Goal: Task Accomplishment & Management: Use online tool/utility

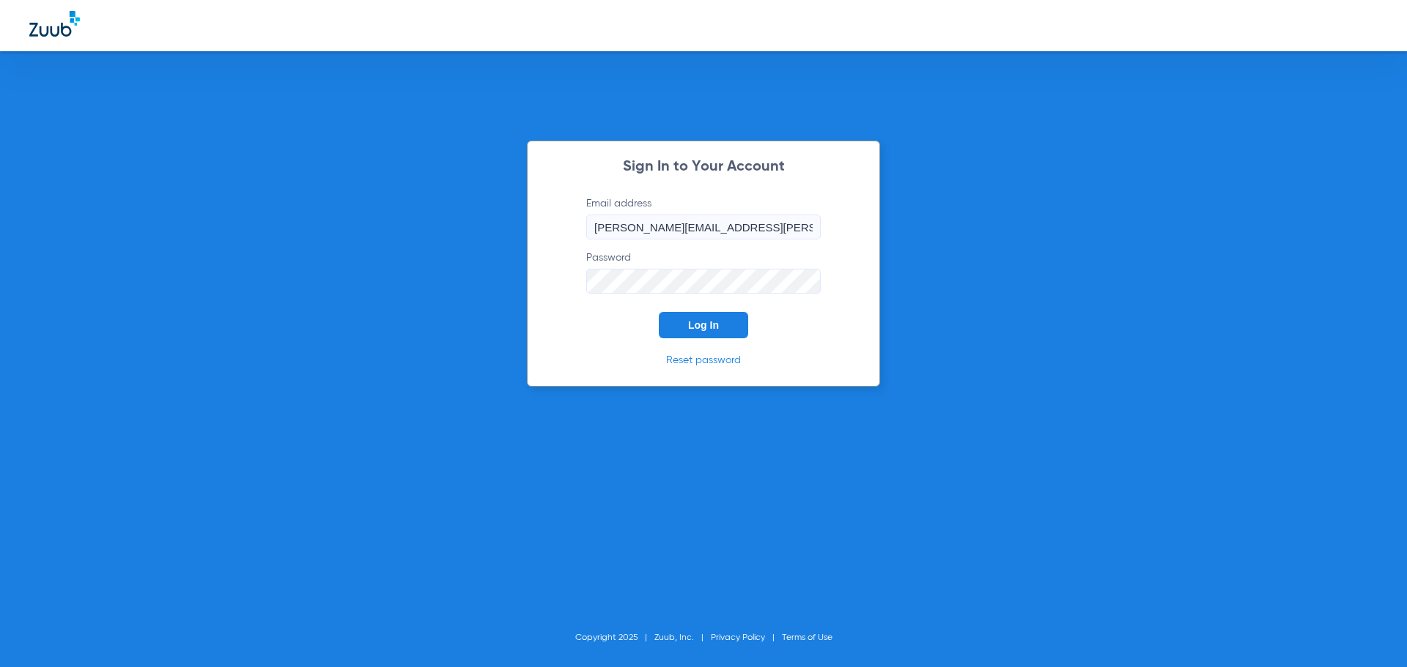
click at [677, 324] on button "Log In" at bounding box center [703, 325] width 89 height 26
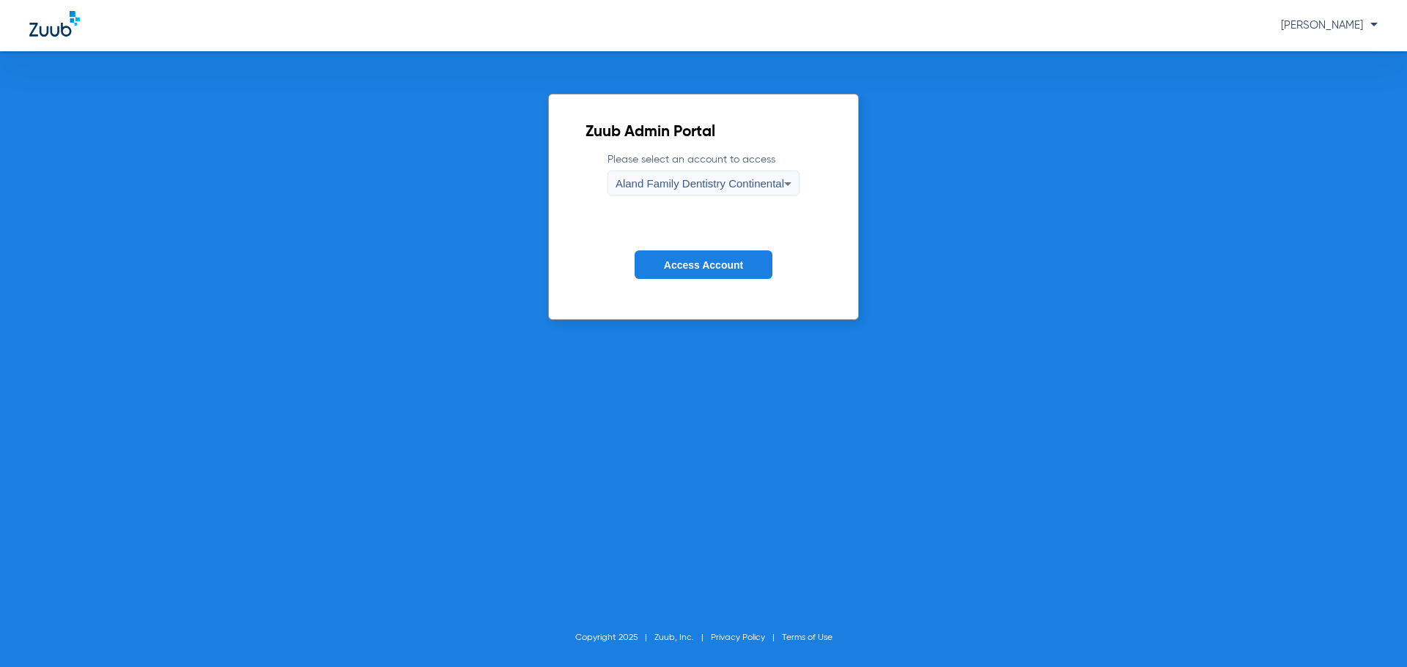
click at [681, 174] on div "Aland Family Dentistry Continental" at bounding box center [699, 183] width 169 height 25
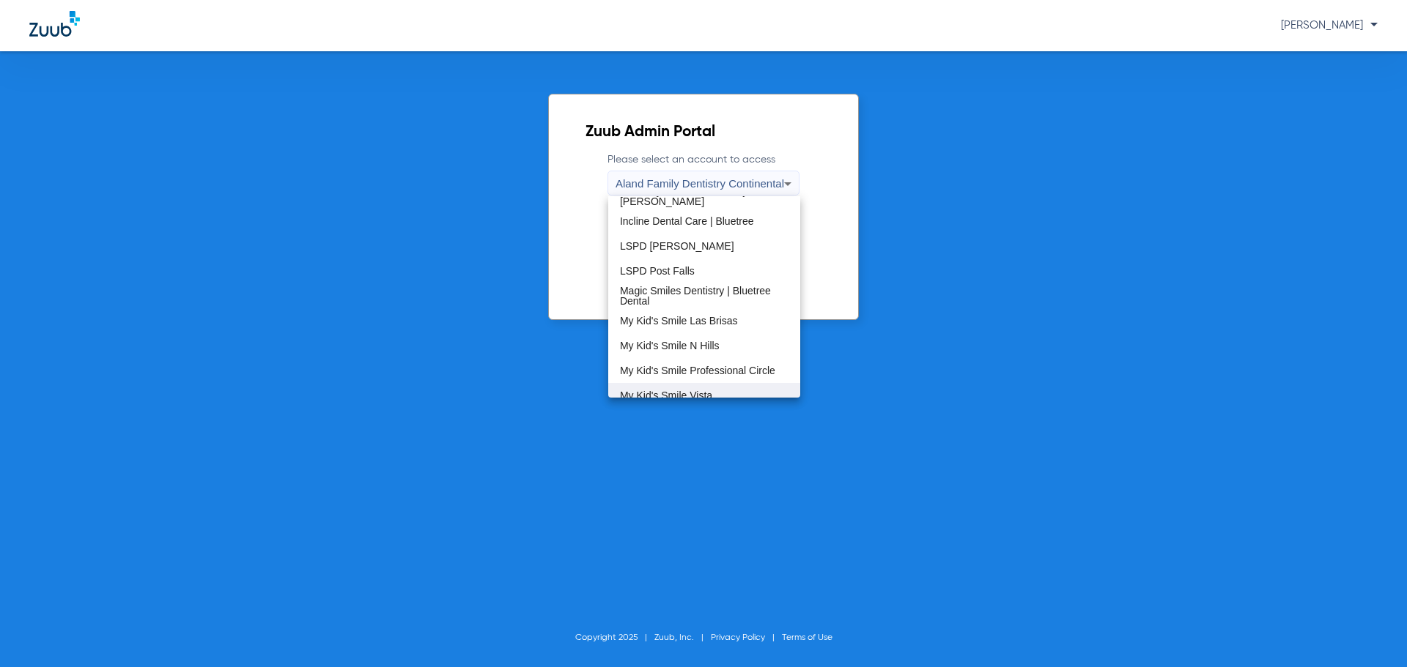
scroll to position [366, 0]
click at [718, 245] on span "My Kid's Smile Las Brisas" at bounding box center [679, 241] width 118 height 10
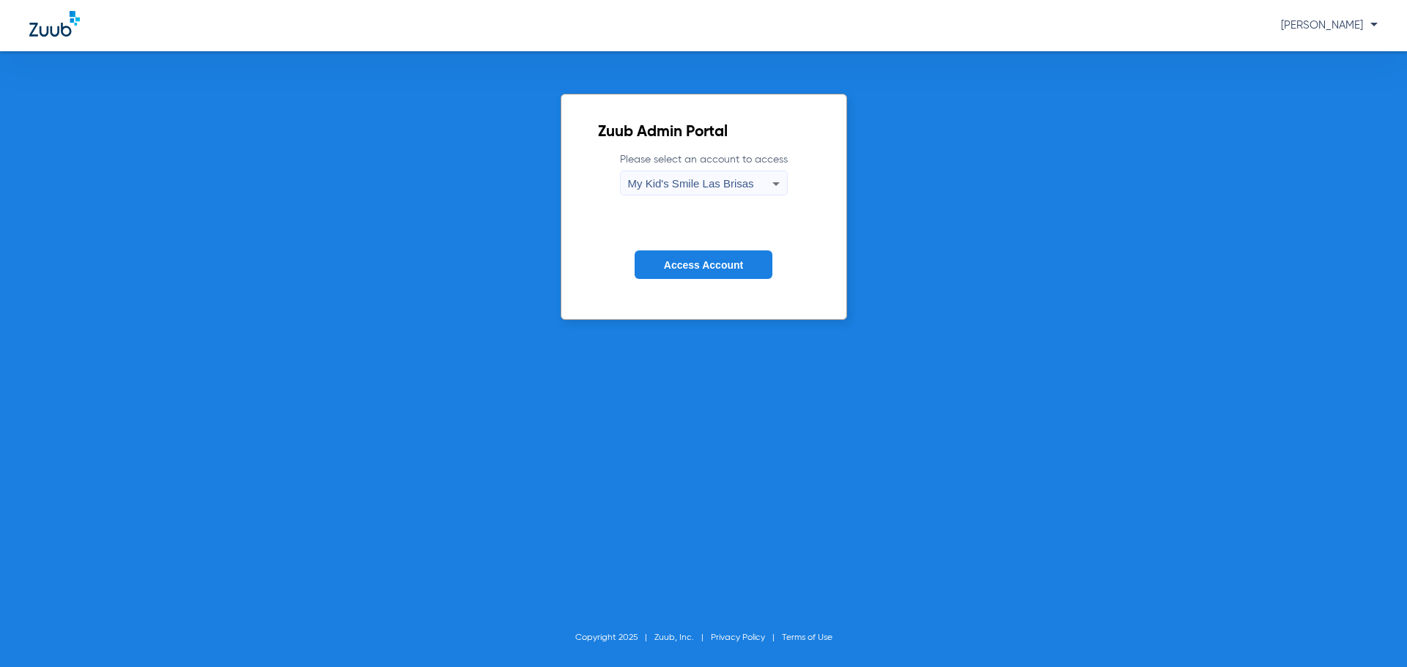
click at [704, 273] on button "Access Account" at bounding box center [703, 265] width 138 height 29
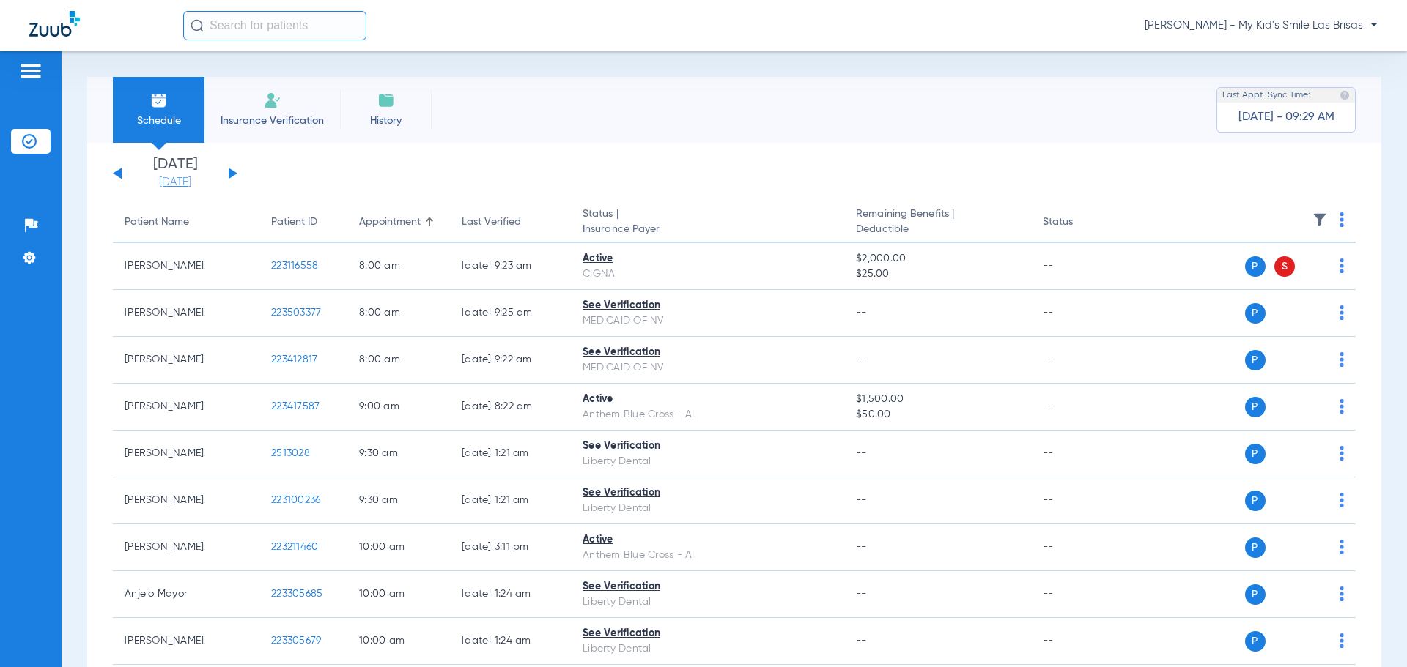
click at [171, 176] on link "[DATE]" at bounding box center [175, 182] width 88 height 15
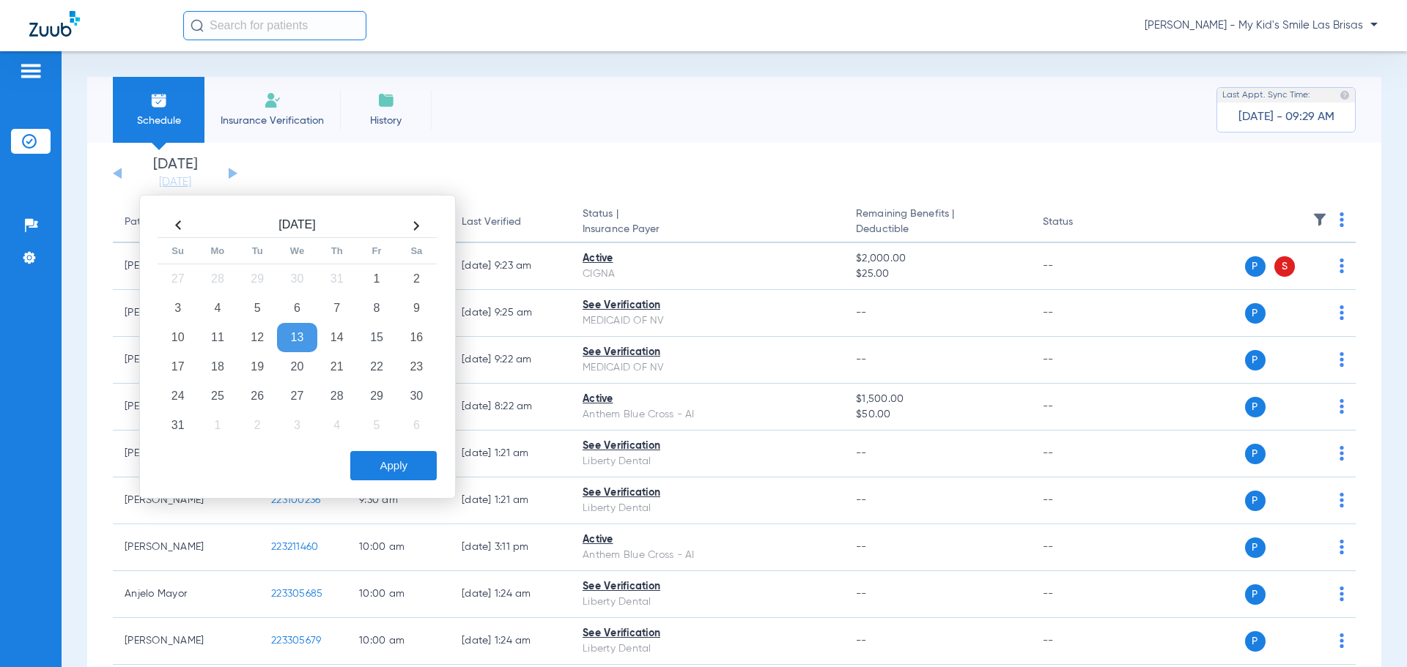
click at [421, 221] on th at bounding box center [416, 225] width 40 height 23
click at [299, 311] on td "10" at bounding box center [297, 308] width 40 height 29
click at [407, 468] on button "Apply" at bounding box center [393, 465] width 86 height 29
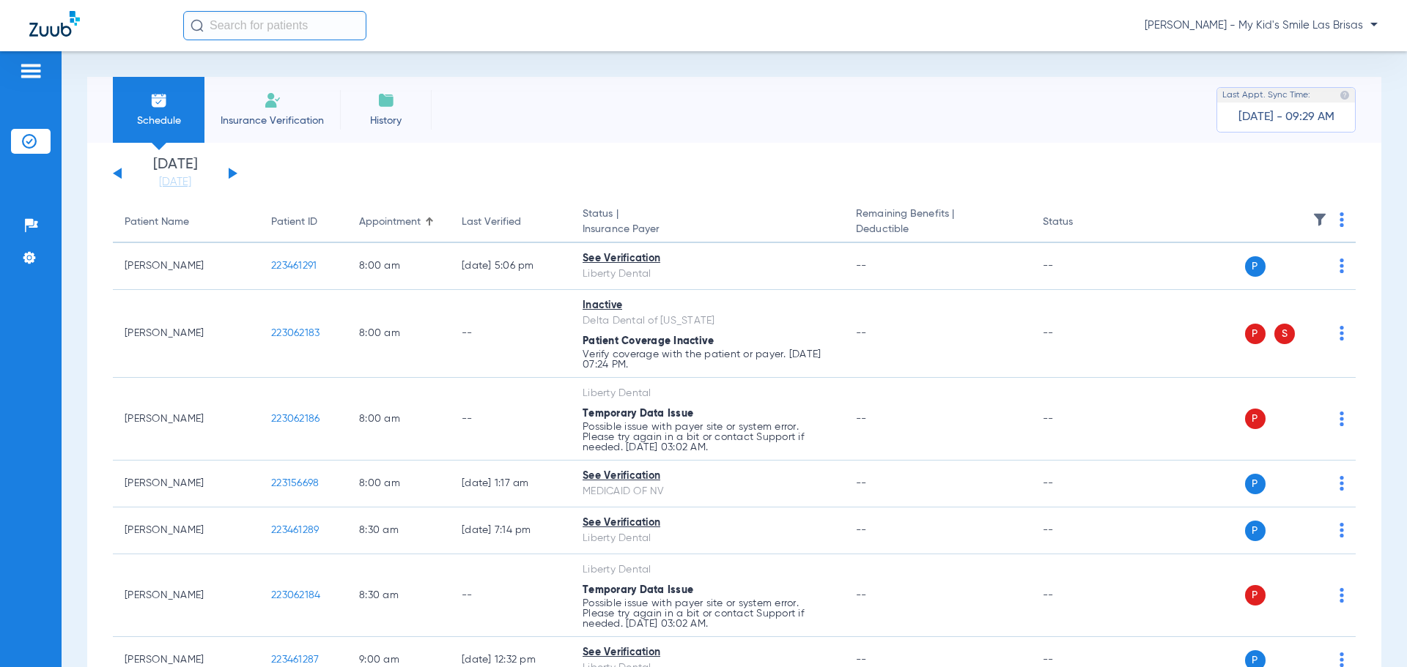
click at [1339, 219] on img at bounding box center [1341, 219] width 4 height 15
click at [1299, 277] on span "Verify All" at bounding box center [1275, 278] width 92 height 10
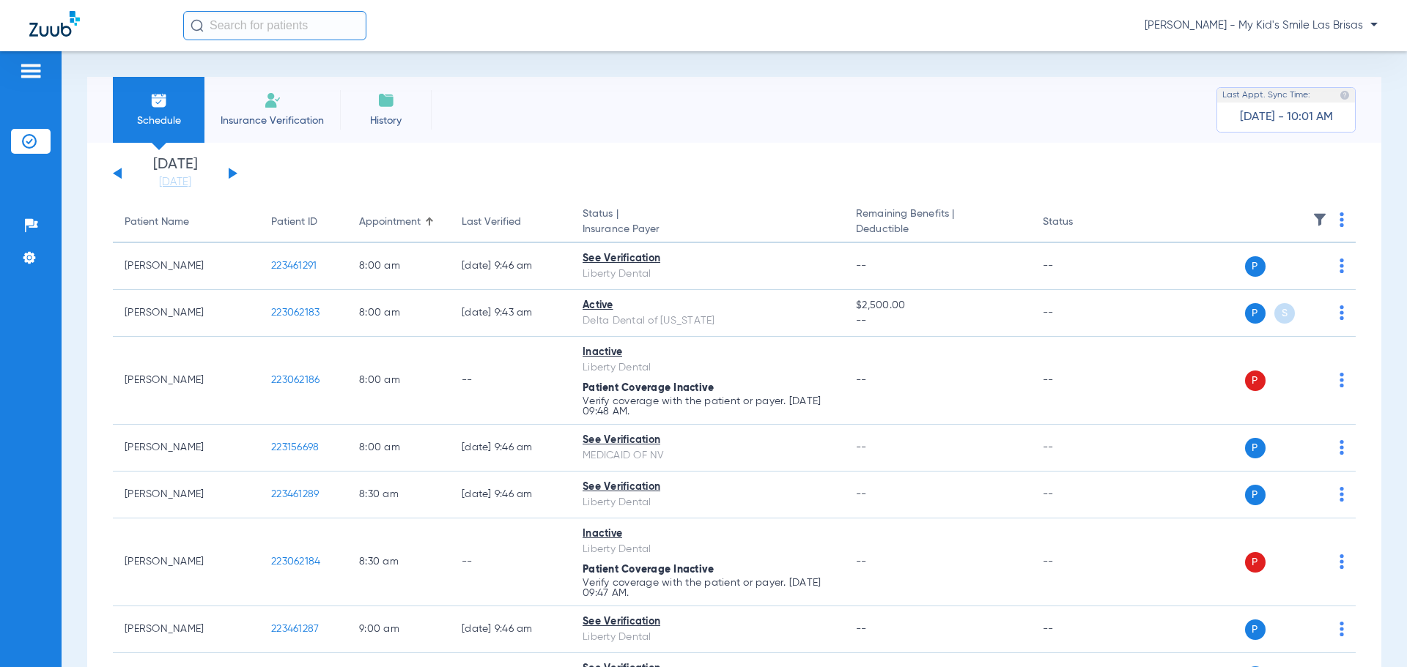
click at [232, 174] on button at bounding box center [233, 173] width 9 height 11
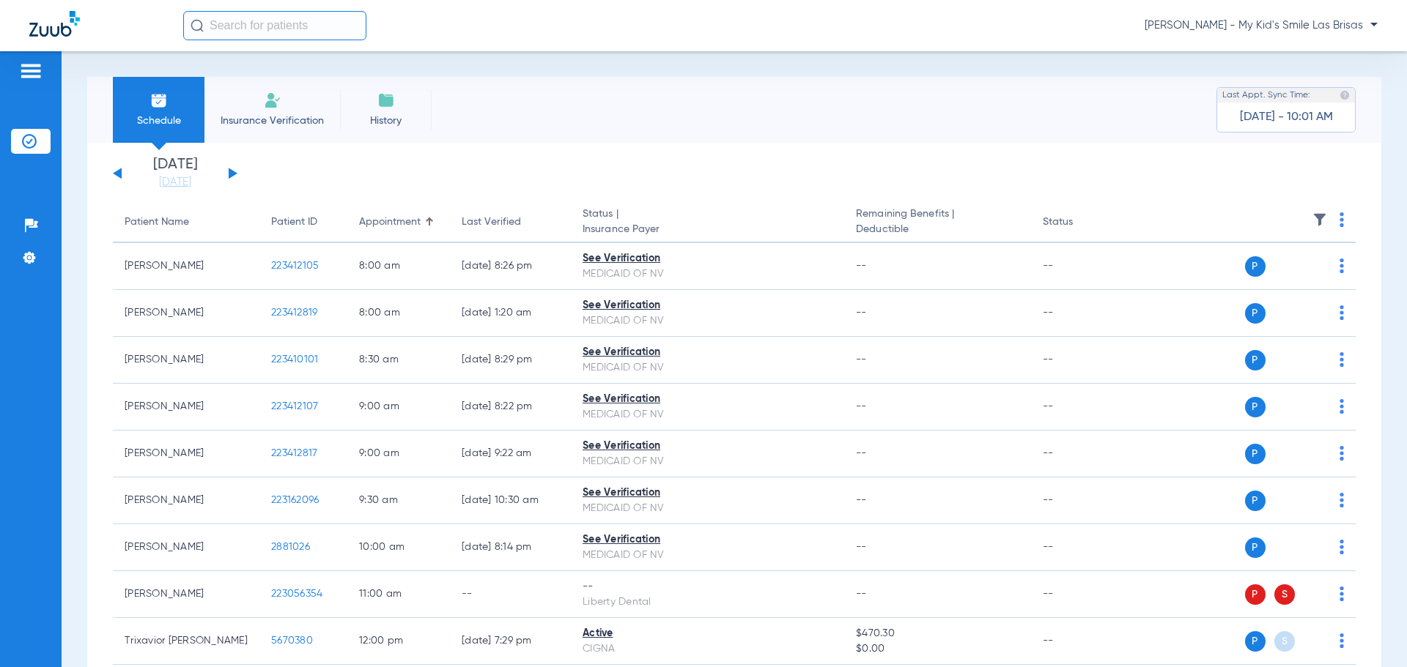
click at [1339, 219] on img at bounding box center [1341, 219] width 4 height 15
click at [1306, 275] on span "Verify All" at bounding box center [1275, 278] width 92 height 10
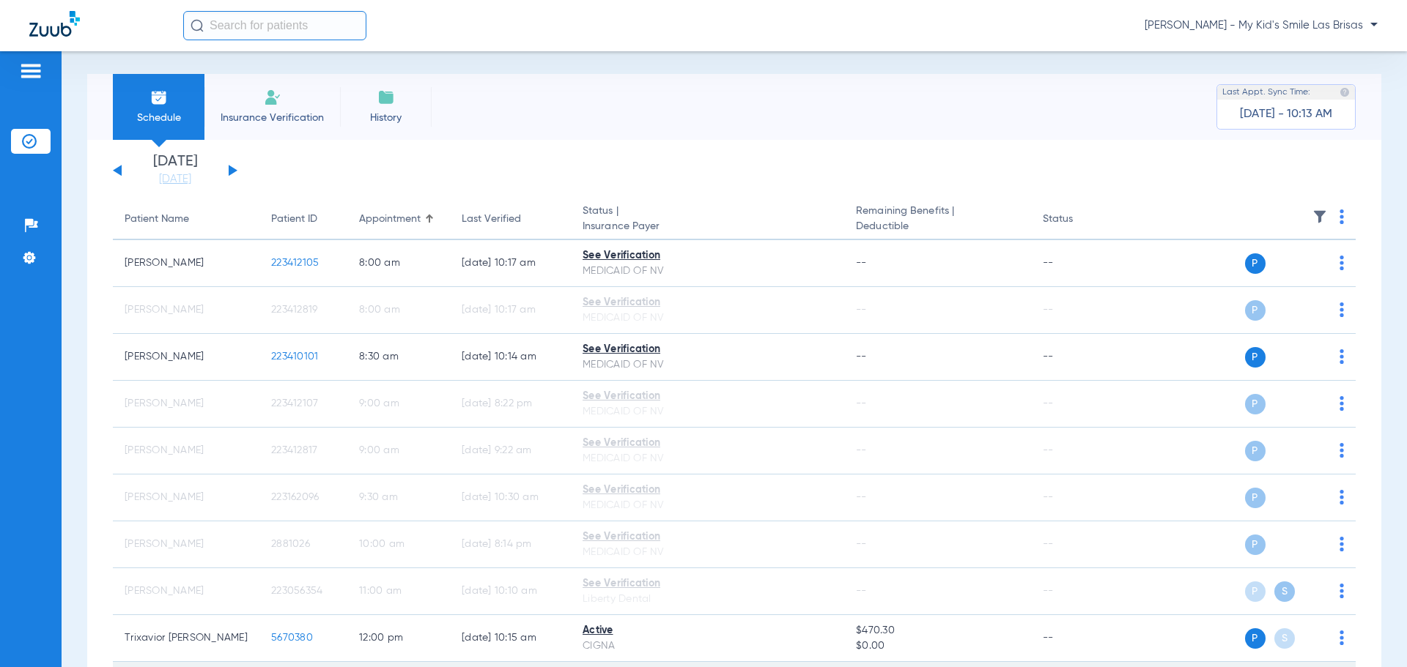
scroll to position [1, 0]
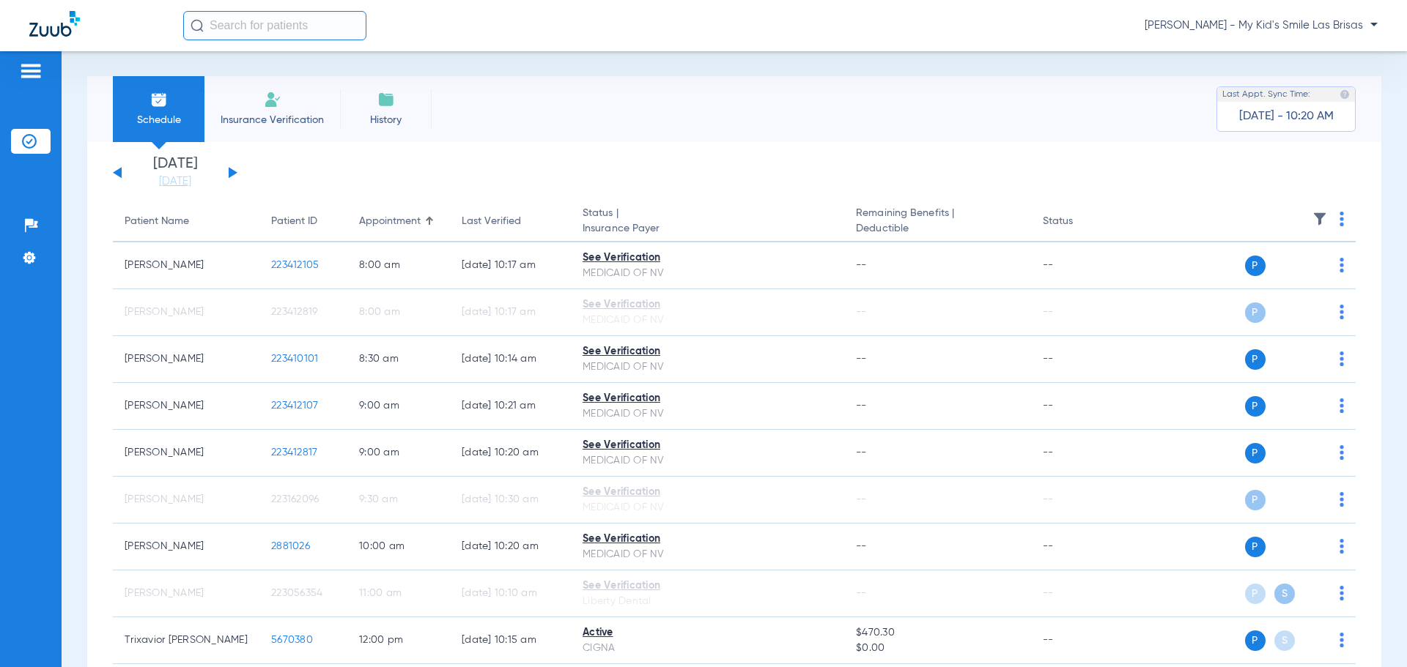
click at [233, 170] on button at bounding box center [233, 172] width 9 height 11
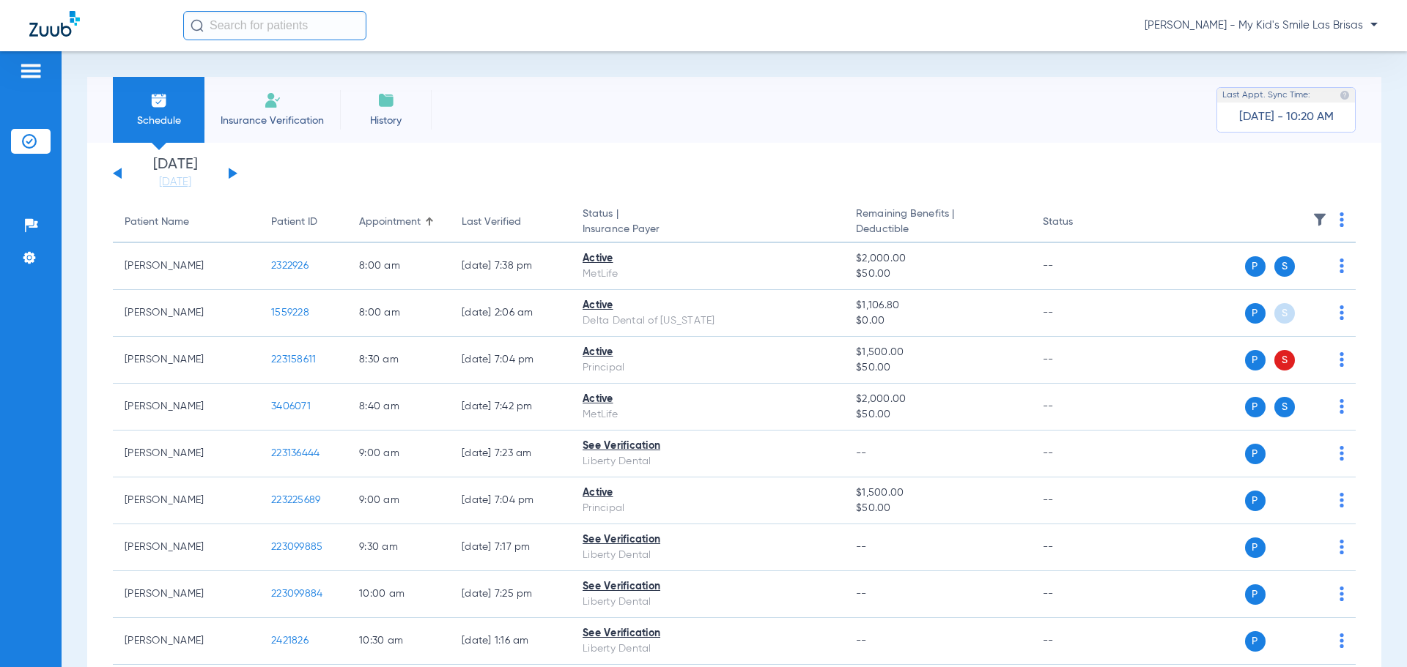
click at [1323, 223] on th at bounding box center [1243, 222] width 226 height 41
click at [1339, 223] on img at bounding box center [1341, 219] width 4 height 15
click at [1281, 281] on span "Verify All" at bounding box center [1275, 278] width 92 height 10
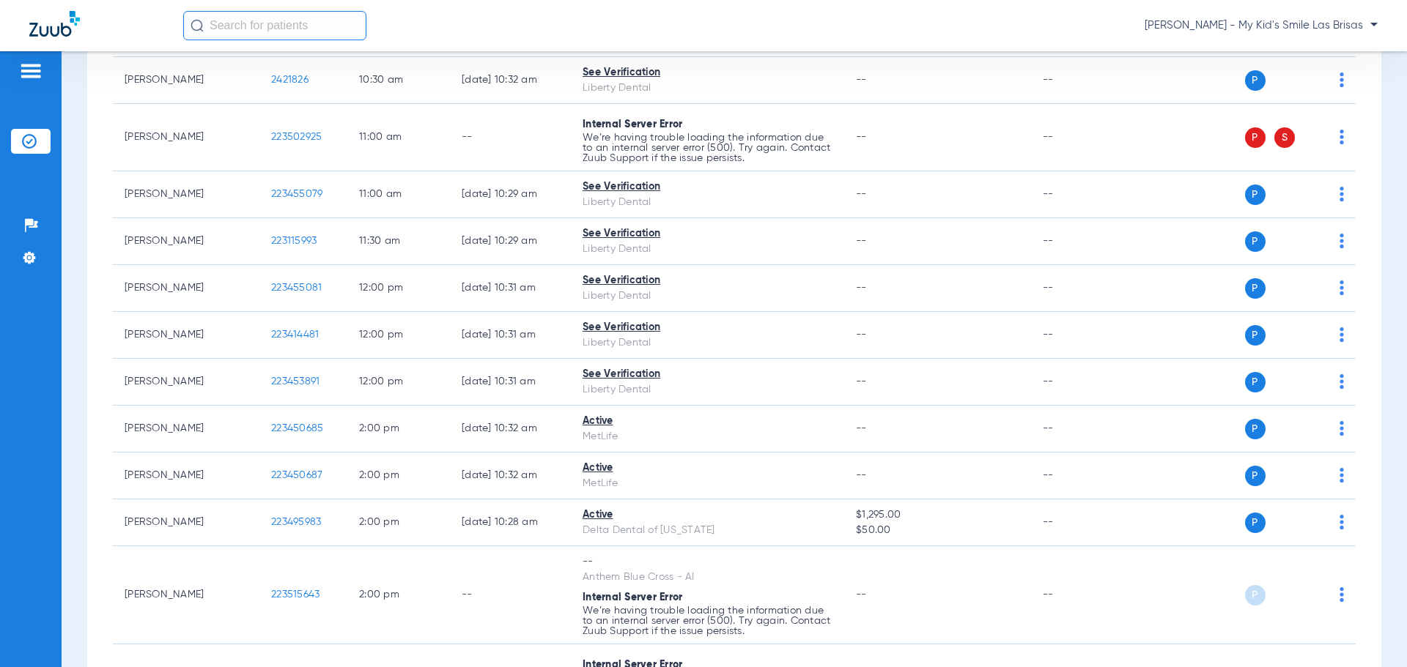
scroll to position [927, 0]
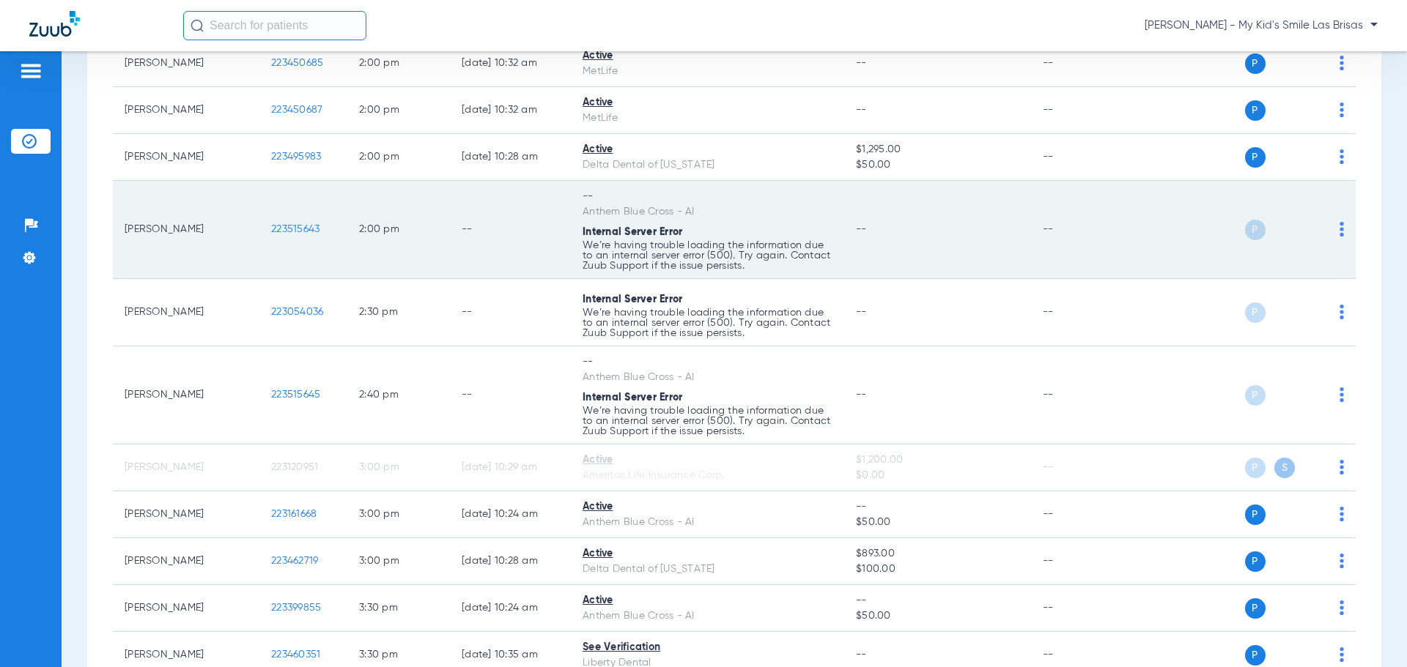
click at [1327, 228] on div "P S" at bounding box center [1237, 230] width 215 height 21
click at [1339, 231] on img at bounding box center [1341, 229] width 4 height 15
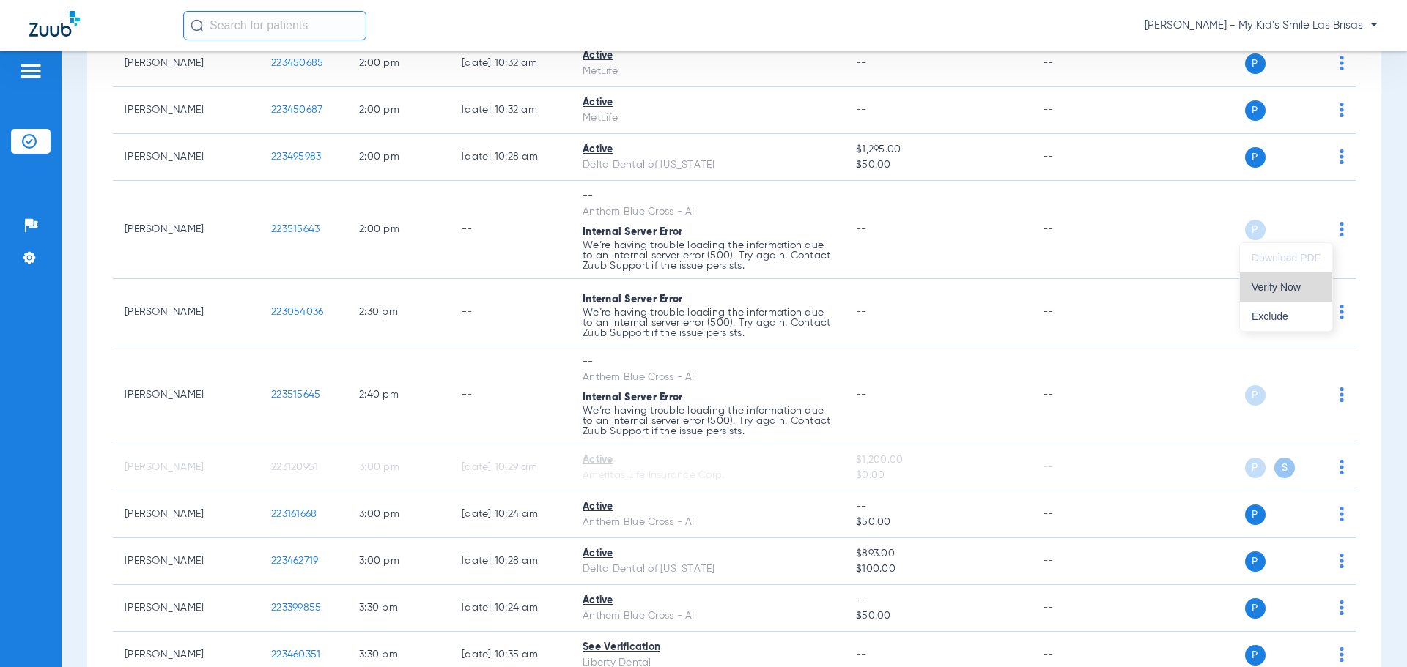
click at [1284, 292] on span "Verify Now" at bounding box center [1285, 287] width 69 height 10
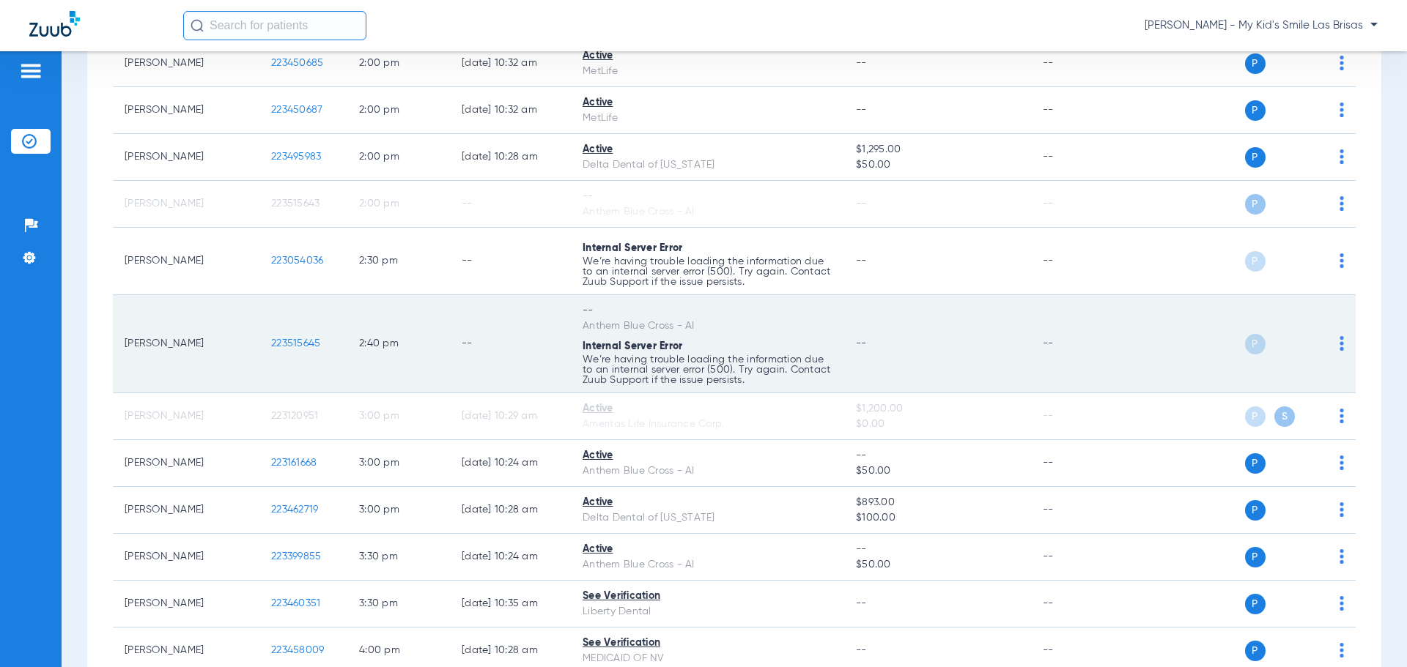
click at [1334, 336] on td "P S" at bounding box center [1243, 344] width 226 height 98
click at [1339, 341] on img at bounding box center [1341, 343] width 4 height 15
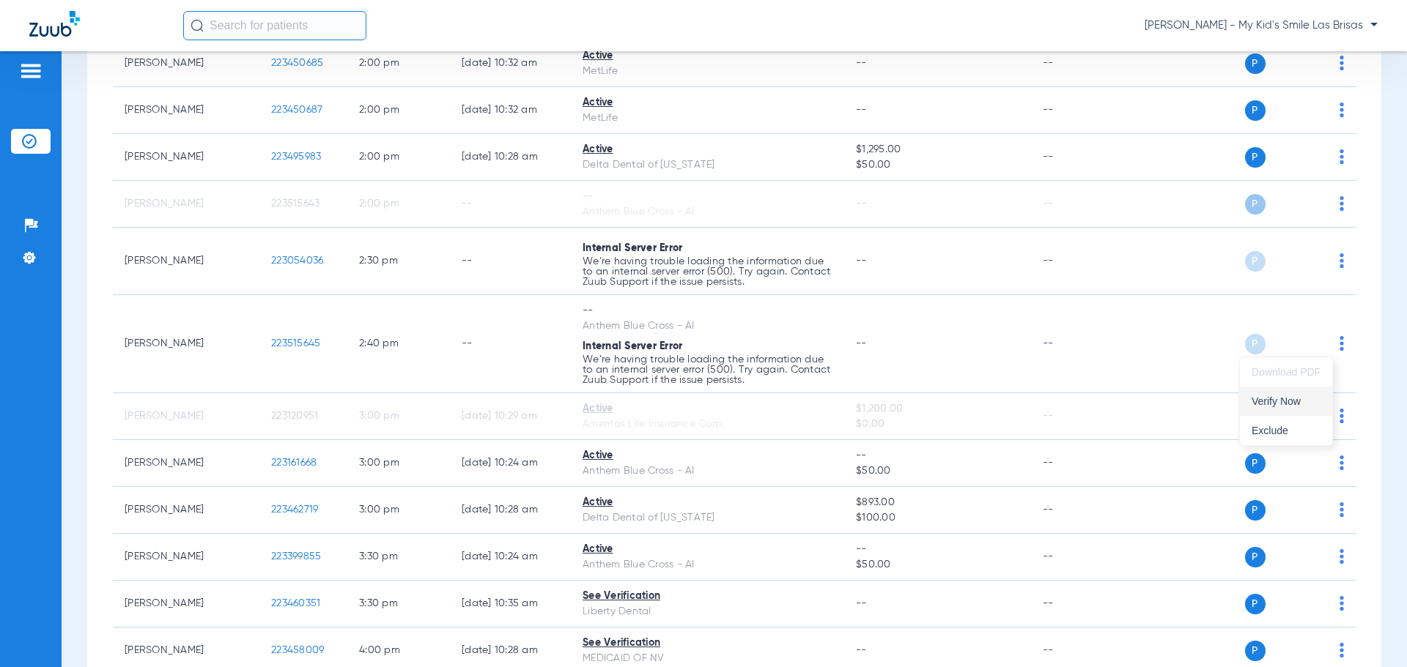
click at [1289, 398] on span "Verify Now" at bounding box center [1285, 401] width 69 height 10
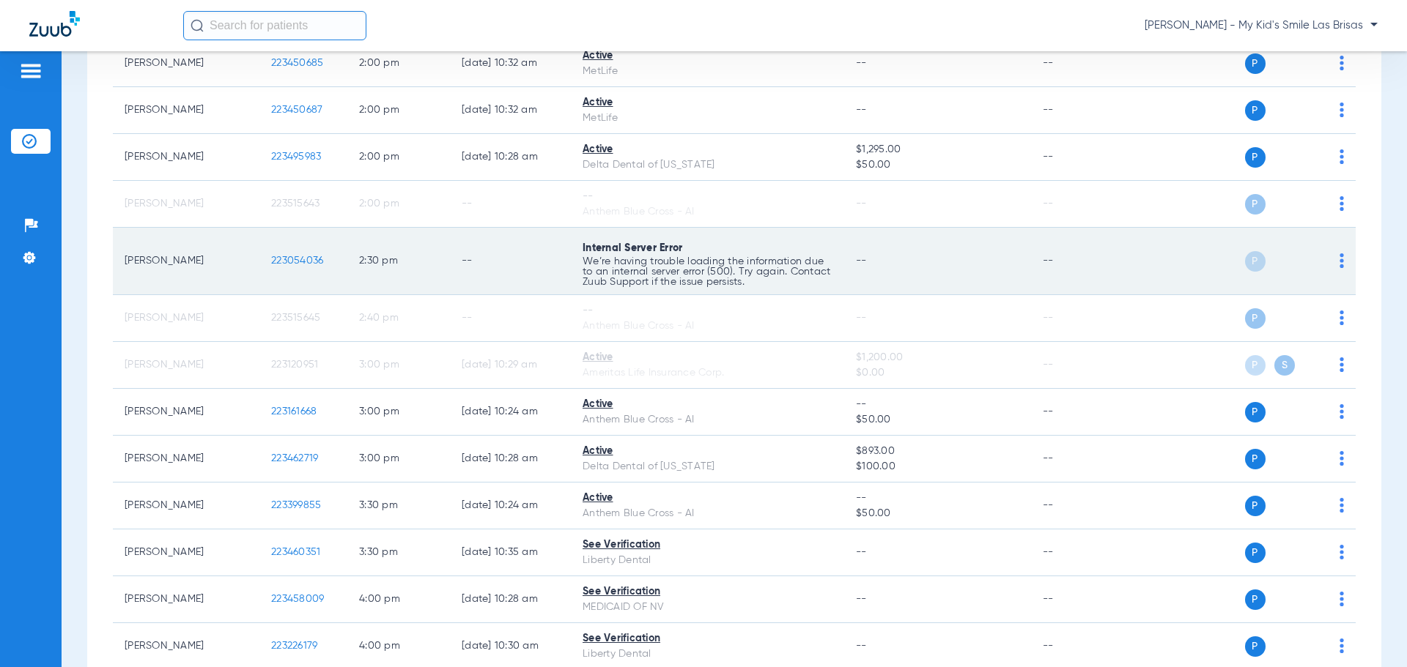
click at [1339, 259] on img at bounding box center [1341, 260] width 4 height 15
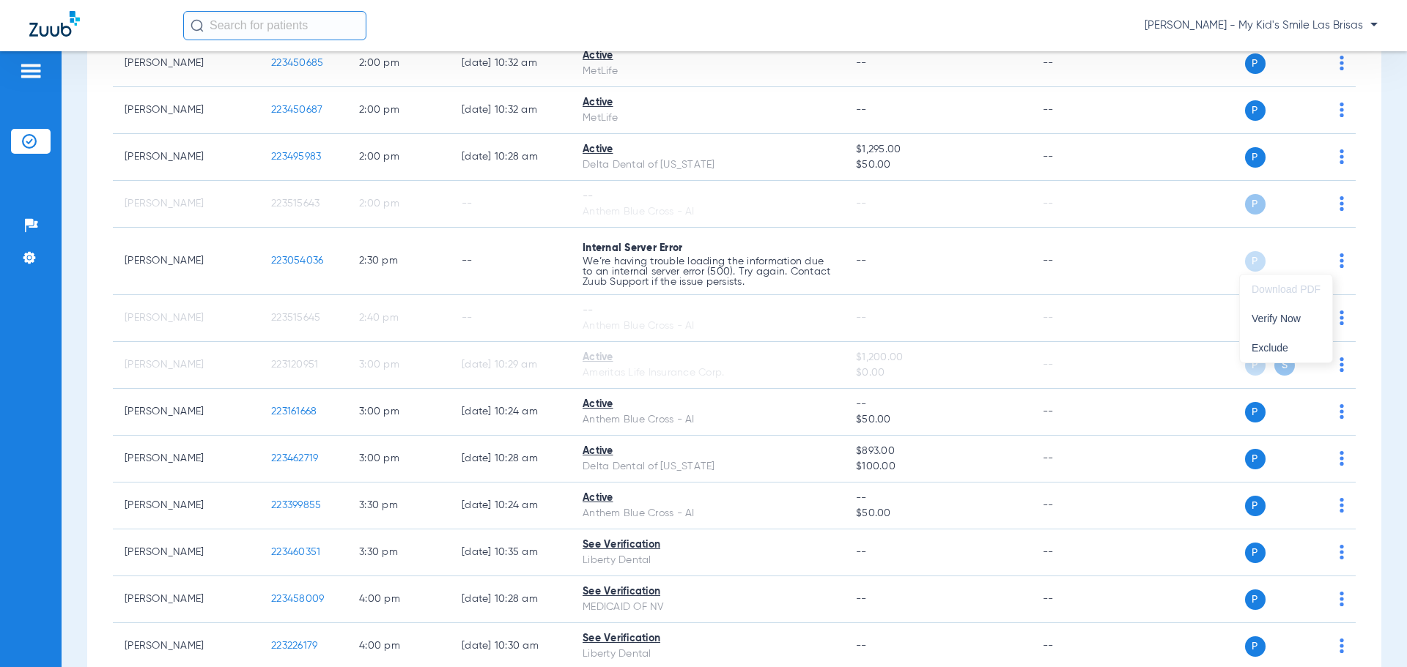
click at [1062, 253] on div at bounding box center [703, 333] width 1407 height 667
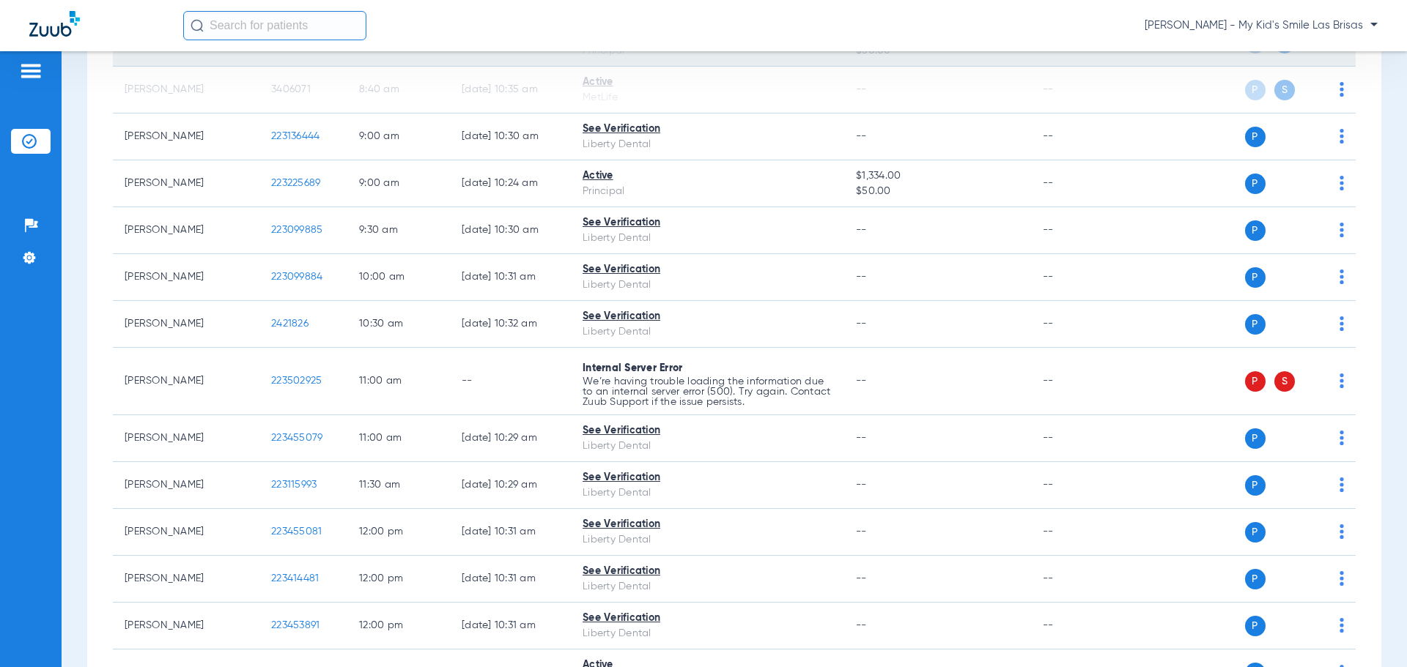
scroll to position [366, 0]
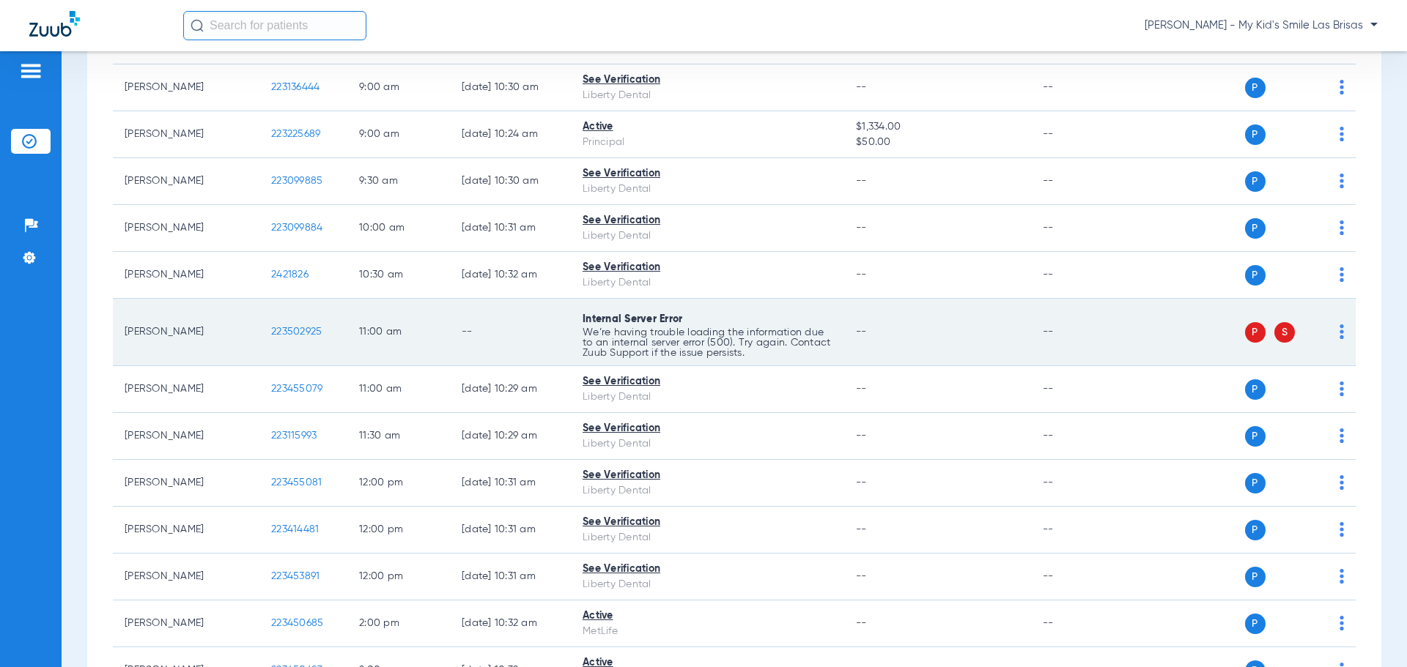
click at [1333, 332] on td "P S" at bounding box center [1243, 332] width 226 height 67
click at [1328, 333] on div "P S" at bounding box center [1237, 332] width 215 height 21
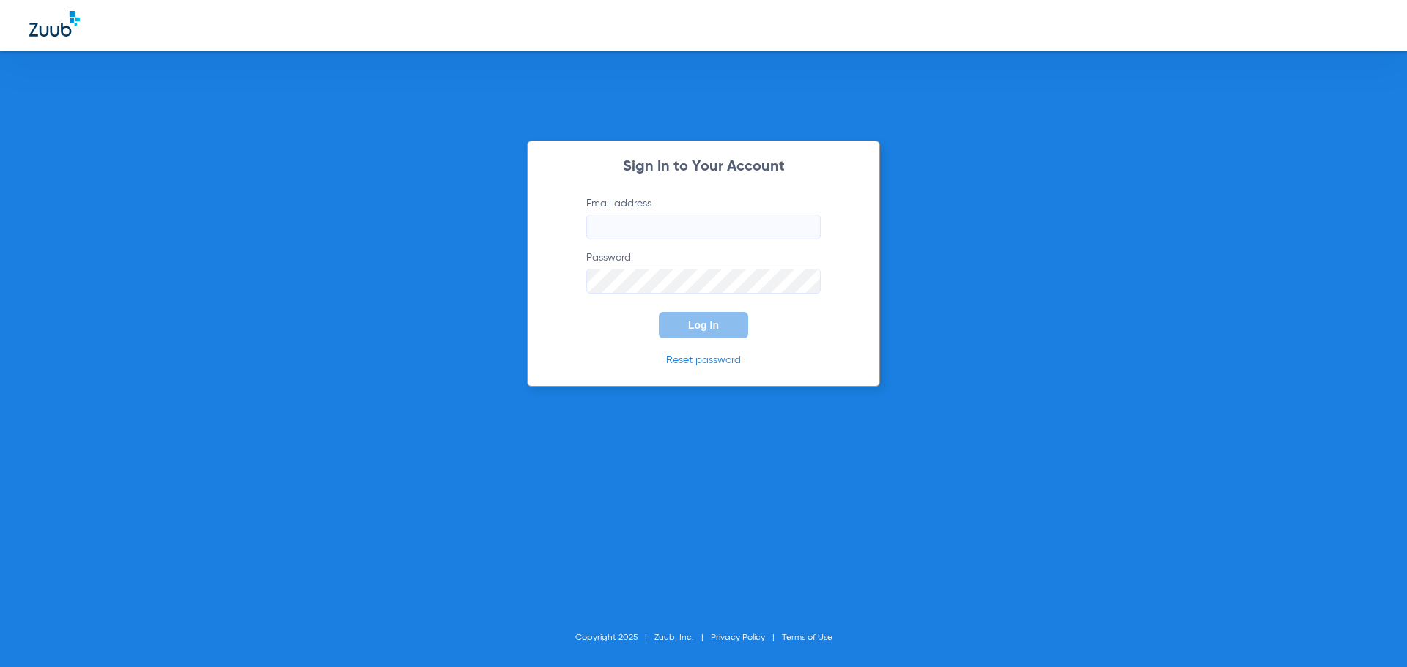
type input "[PERSON_NAME][EMAIL_ADDRESS][PERSON_NAME][DOMAIN_NAME]"
click at [703, 330] on span "Log In" at bounding box center [703, 325] width 31 height 12
